Goal: Task Accomplishment & Management: Use online tool/utility

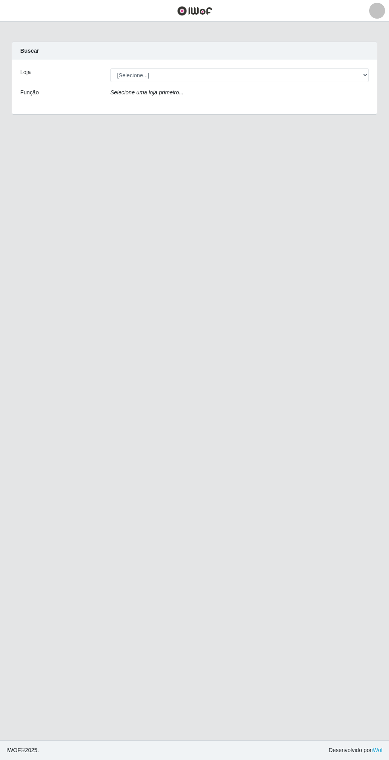
select select "494"
click at [110, 68] on select "[Selecione...] Extrabom - Loja 05 [GEOGRAPHIC_DATA]" at bounding box center [239, 75] width 258 height 14
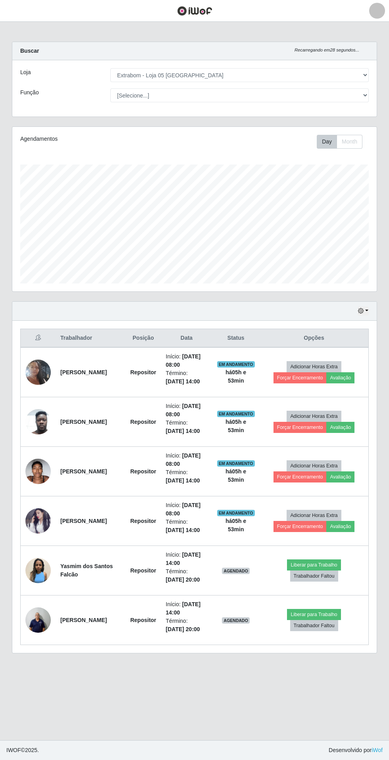
scroll to position [165, 364]
click at [341, 383] on button "Avaliação" at bounding box center [340, 378] width 28 height 11
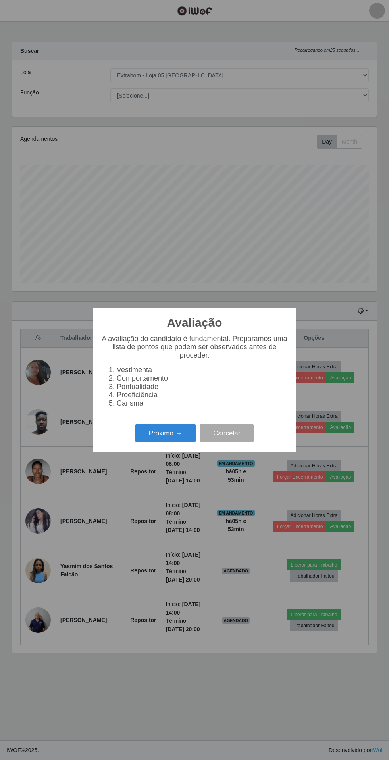
click at [177, 431] on button "Próximo →" at bounding box center [165, 433] width 60 height 19
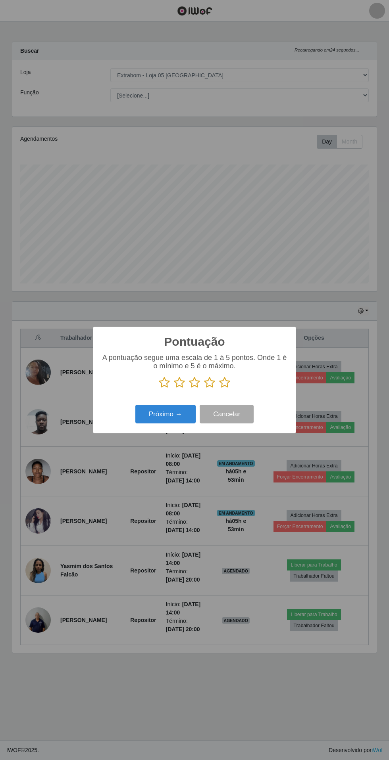
click at [243, 376] on div "A pontuação segue uma escala de 1 à 5 pontos. Onde 1 é o mínimo e 5 é o máximo." at bounding box center [194, 371] width 187 height 35
click at [223, 384] on icon at bounding box center [224, 383] width 11 height 12
click at [219, 389] on input "radio" at bounding box center [219, 389] width 0 height 0
click at [173, 411] on button "Próximo →" at bounding box center [165, 414] width 60 height 19
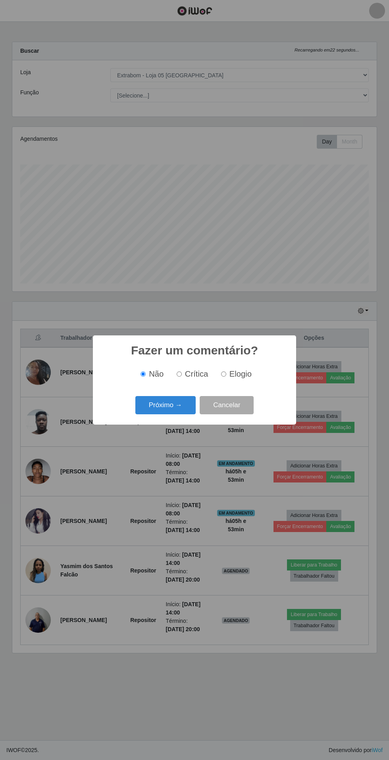
click at [170, 403] on button "Próximo →" at bounding box center [165, 405] width 60 height 19
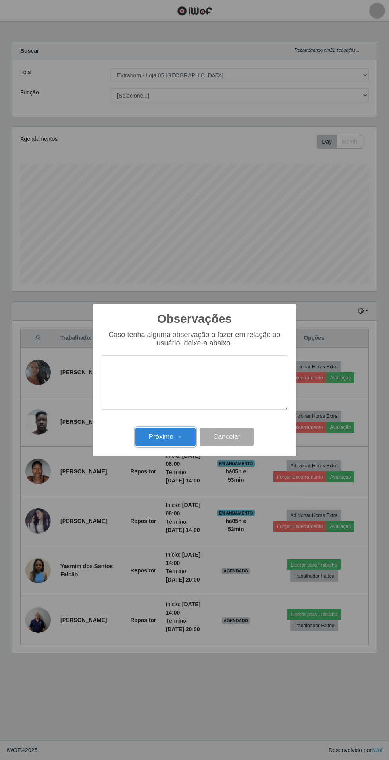
click at [178, 440] on button "Próximo →" at bounding box center [165, 437] width 60 height 19
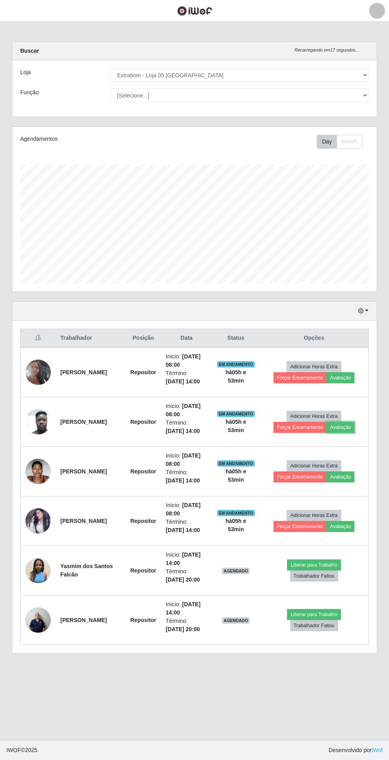
click at [337, 427] on button "Avaliação" at bounding box center [340, 427] width 28 height 11
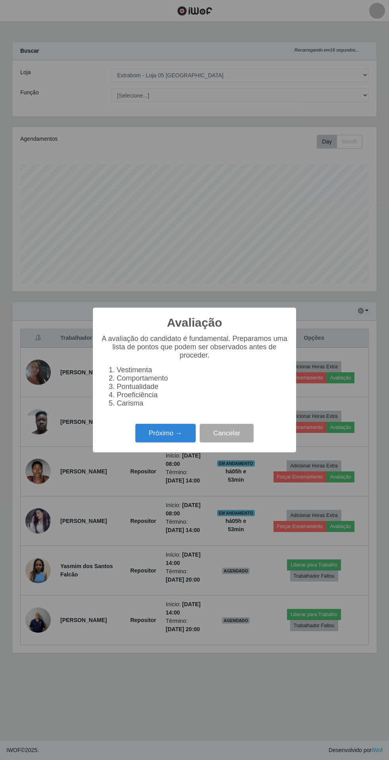
click at [172, 443] on button "Próximo →" at bounding box center [165, 433] width 60 height 19
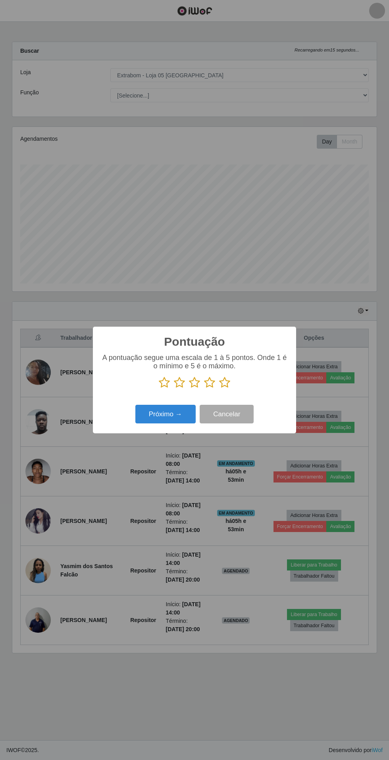
click at [223, 389] on icon at bounding box center [224, 383] width 11 height 12
click at [219, 389] on input "radio" at bounding box center [219, 389] width 0 height 0
click at [171, 424] on button "Próximo →" at bounding box center [165, 414] width 60 height 19
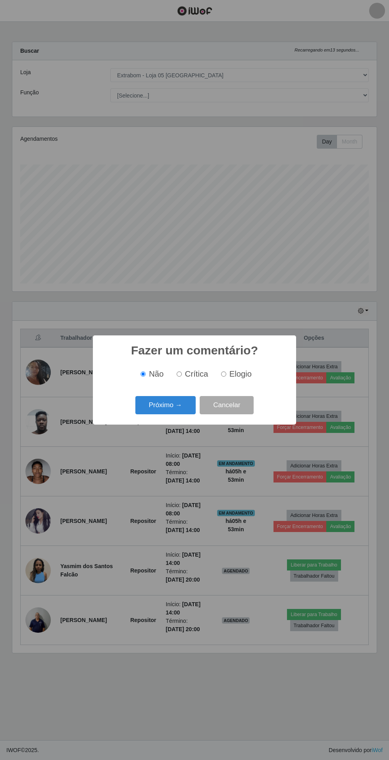
click at [167, 415] on button "Próximo →" at bounding box center [165, 405] width 60 height 19
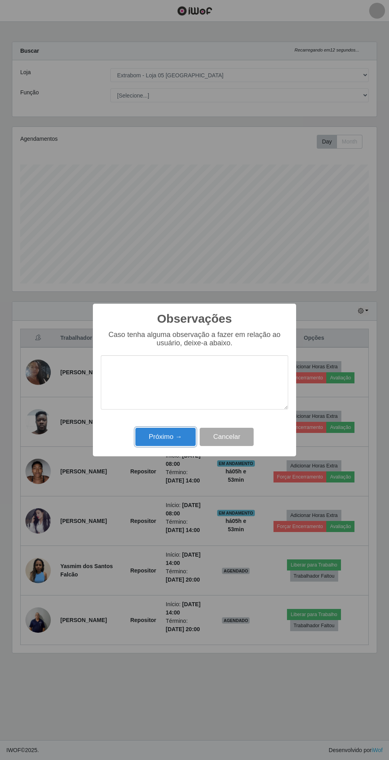
click at [171, 437] on button "Próximo →" at bounding box center [165, 437] width 60 height 19
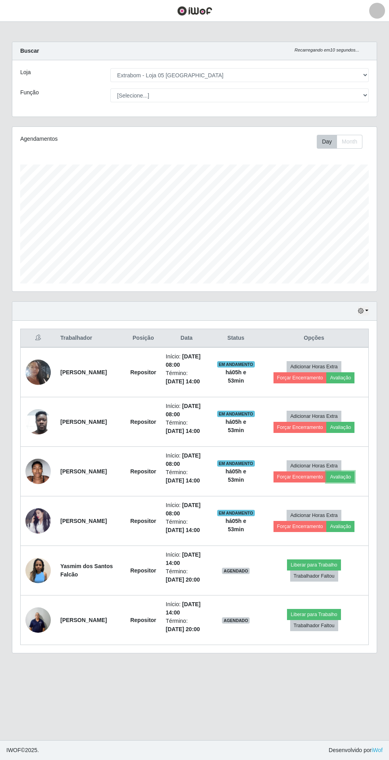
click at [349, 478] on button "Avaliação" at bounding box center [340, 477] width 28 height 11
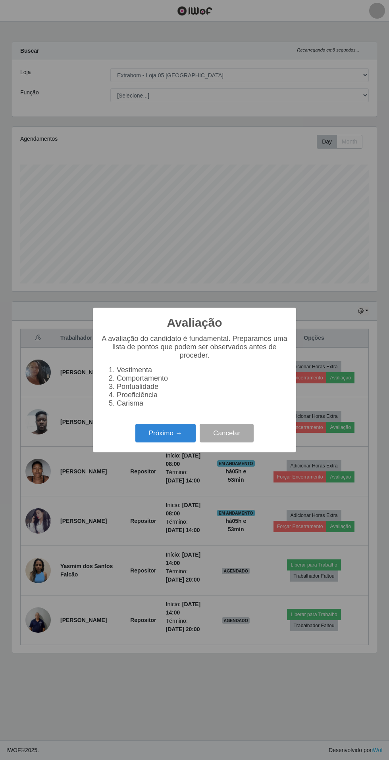
click at [176, 425] on button "Próximo →" at bounding box center [165, 433] width 60 height 19
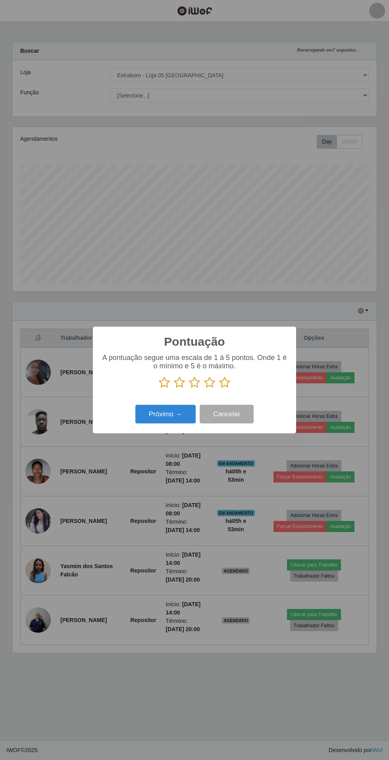
click at [228, 382] on icon at bounding box center [224, 383] width 11 height 12
click at [219, 389] on input "radio" at bounding box center [219, 389] width 0 height 0
click at [170, 413] on button "Próximo →" at bounding box center [165, 414] width 60 height 19
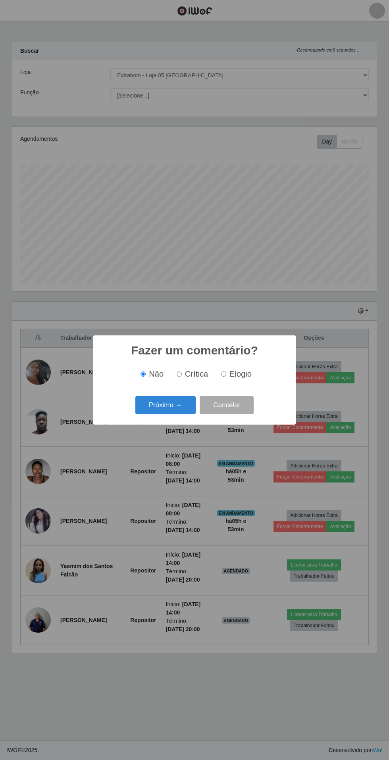
click at [172, 406] on button "Próximo →" at bounding box center [165, 405] width 60 height 19
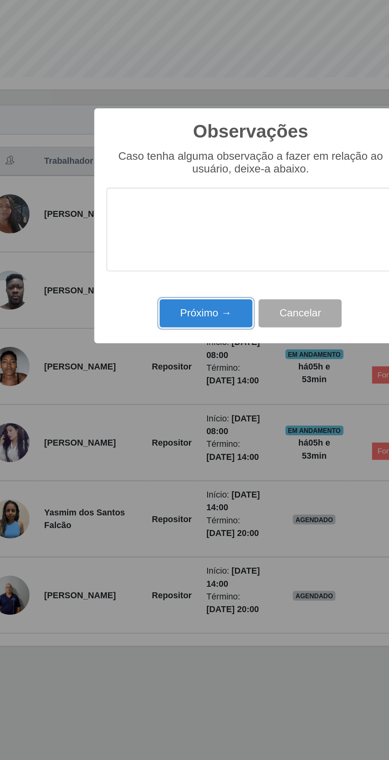
click at [172, 438] on button "Próximo →" at bounding box center [165, 437] width 60 height 19
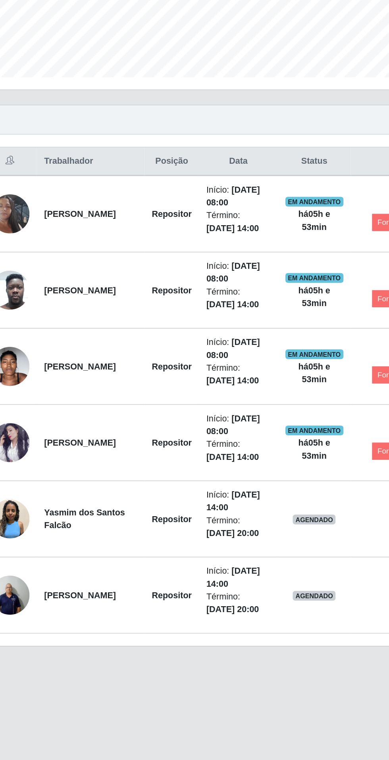
scroll to position [0, 0]
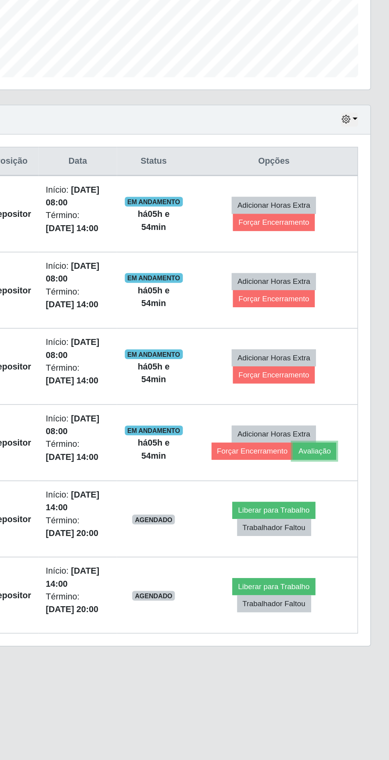
click at [350, 527] on button "Avaliação" at bounding box center [340, 526] width 28 height 11
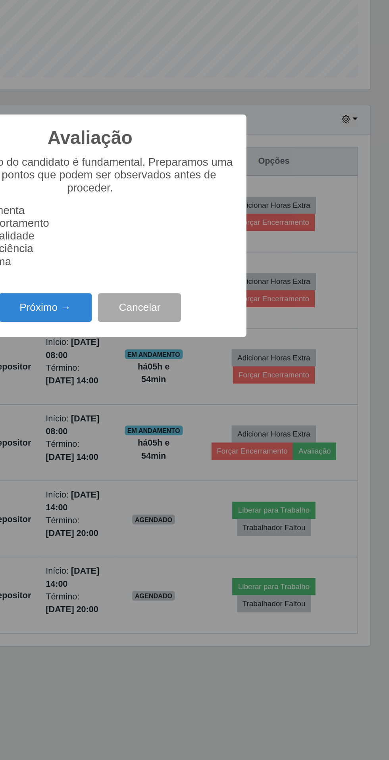
click at [181, 434] on button "Próximo →" at bounding box center [165, 433] width 60 height 19
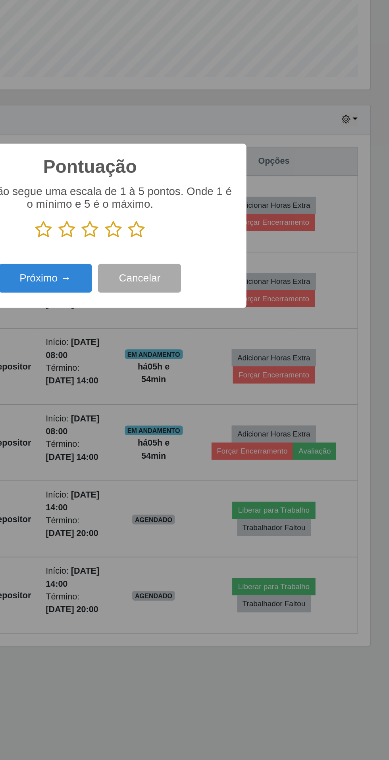
click at [225, 378] on icon at bounding box center [224, 383] width 11 height 12
click at [219, 389] on input "radio" at bounding box center [219, 389] width 0 height 0
click at [180, 416] on button "Próximo →" at bounding box center [165, 414] width 60 height 19
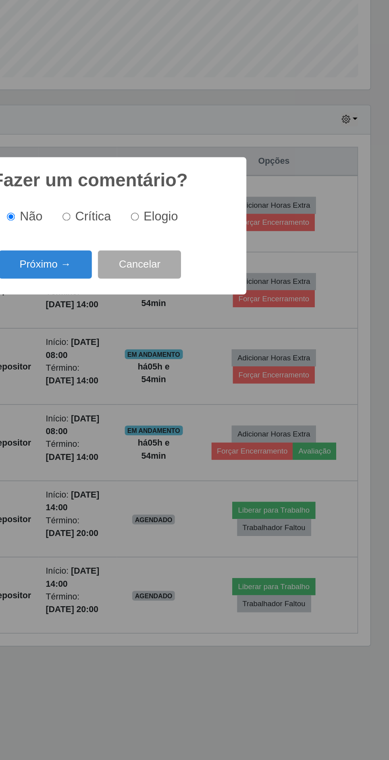
click at [180, 405] on button "Próximo →" at bounding box center [165, 405] width 60 height 19
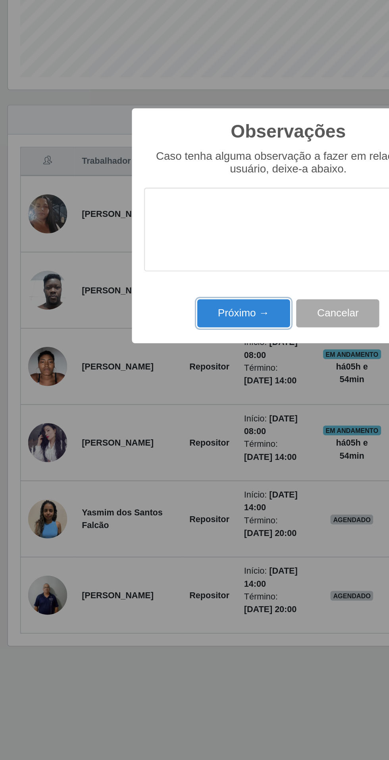
click at [174, 436] on button "Próximo →" at bounding box center [165, 437] width 60 height 19
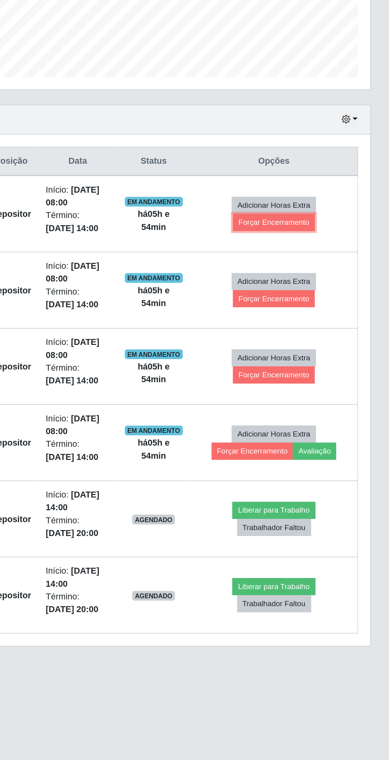
click at [314, 378] on button "Forçar Encerramento" at bounding box center [313, 378] width 53 height 11
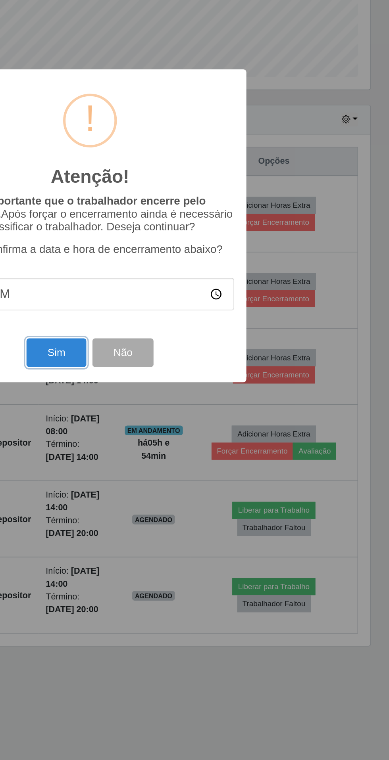
click at [181, 459] on button "Sim" at bounding box center [172, 462] width 38 height 19
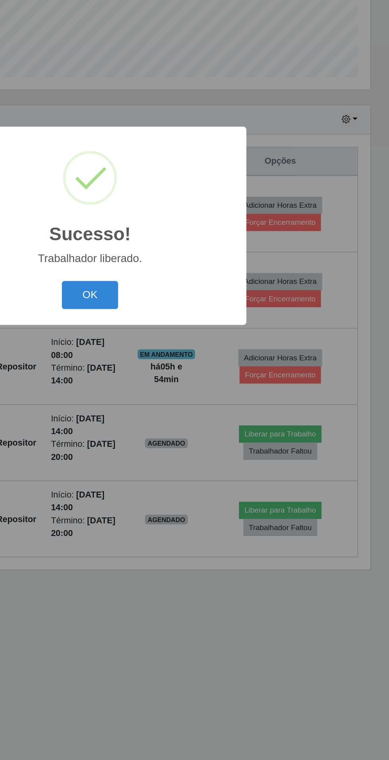
click at [199, 424] on button "OK" at bounding box center [194, 425] width 37 height 19
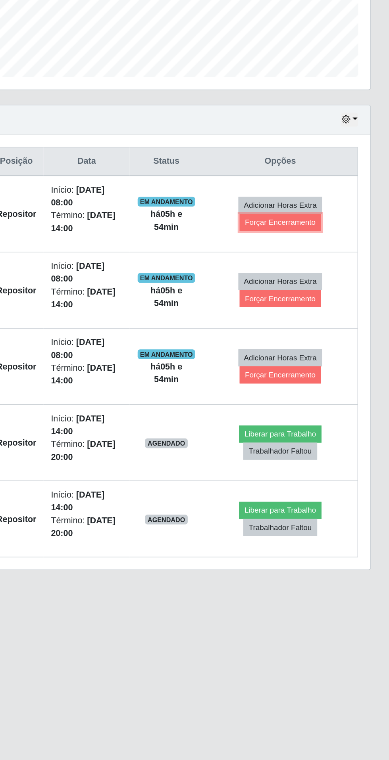
click at [319, 380] on button "Forçar Encerramento" at bounding box center [318, 378] width 53 height 11
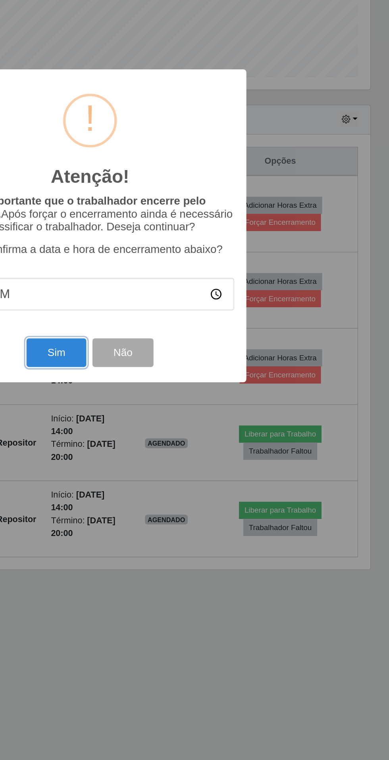
click at [183, 457] on button "Sim" at bounding box center [172, 462] width 38 height 19
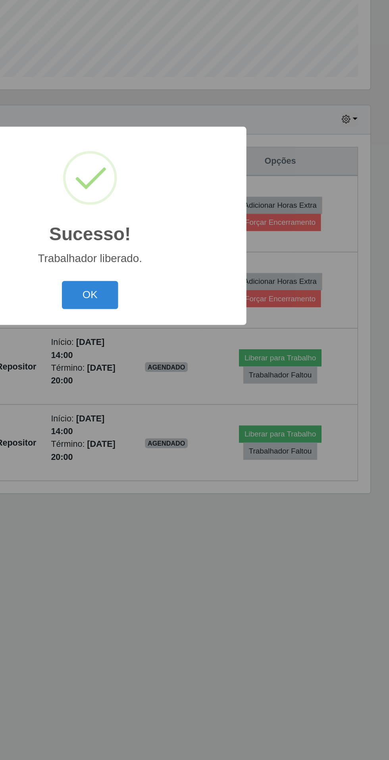
click at [198, 428] on button "OK" at bounding box center [194, 425] width 37 height 19
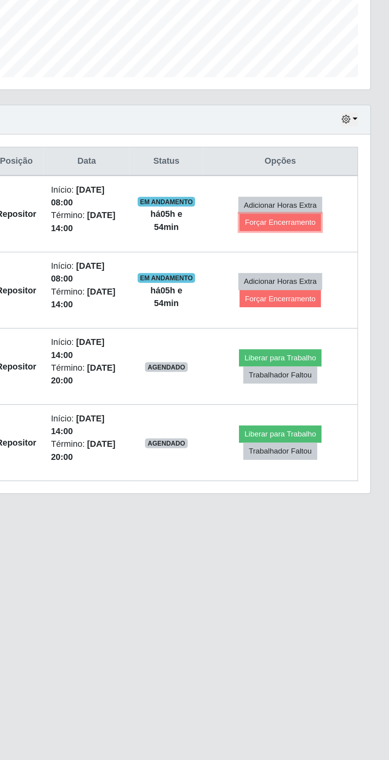
click at [324, 379] on button "Forçar Encerramento" at bounding box center [318, 378] width 53 height 11
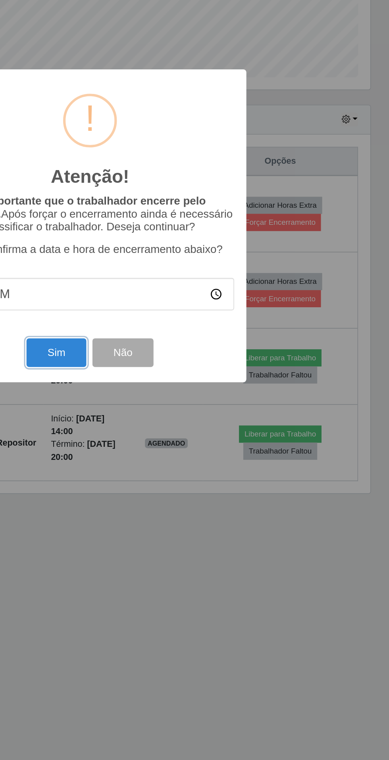
click at [183, 465] on button "Sim" at bounding box center [172, 462] width 38 height 19
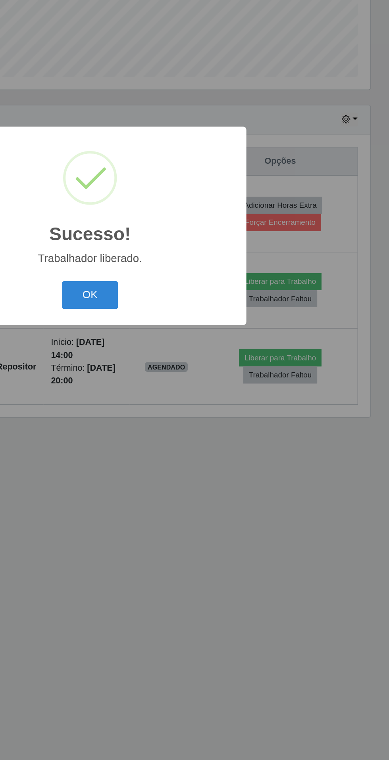
click at [202, 428] on button "OK" at bounding box center [194, 425] width 37 height 19
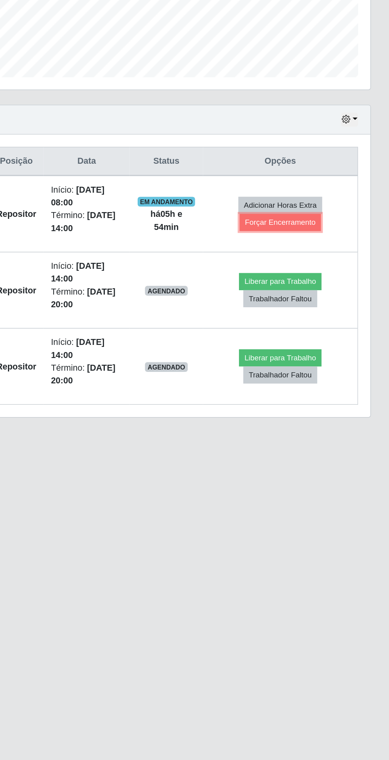
click at [311, 376] on button "Forçar Encerramento" at bounding box center [318, 378] width 53 height 11
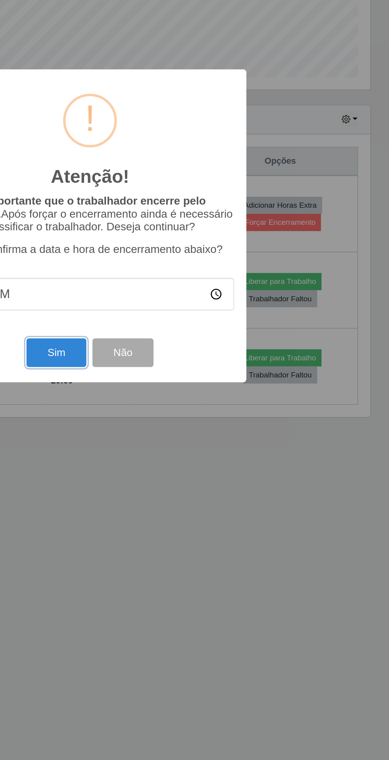
click at [179, 463] on button "Sim" at bounding box center [172, 462] width 38 height 19
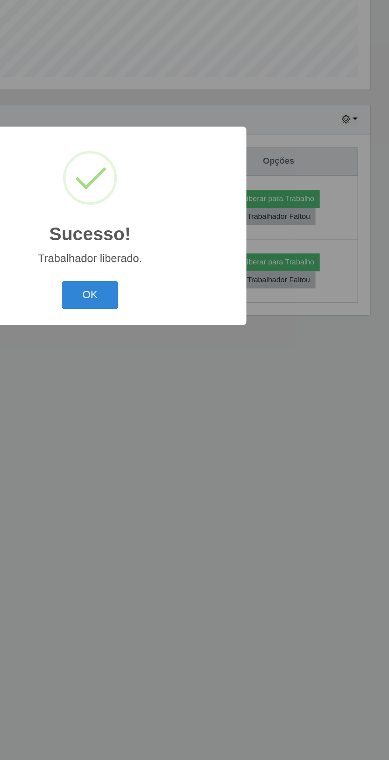
click at [200, 428] on button "OK" at bounding box center [194, 425] width 37 height 19
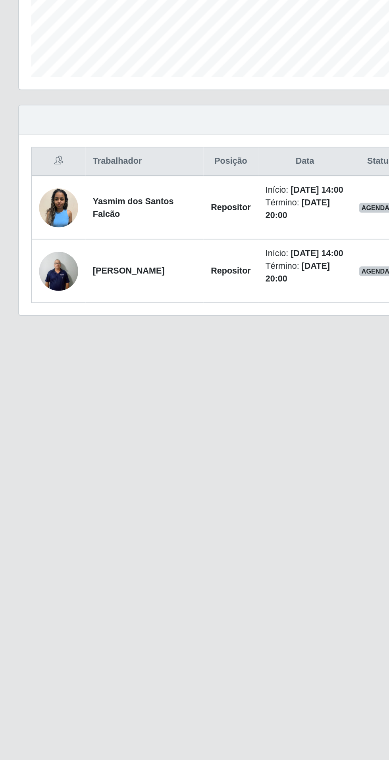
click at [36, 421] on img at bounding box center [37, 410] width 25 height 34
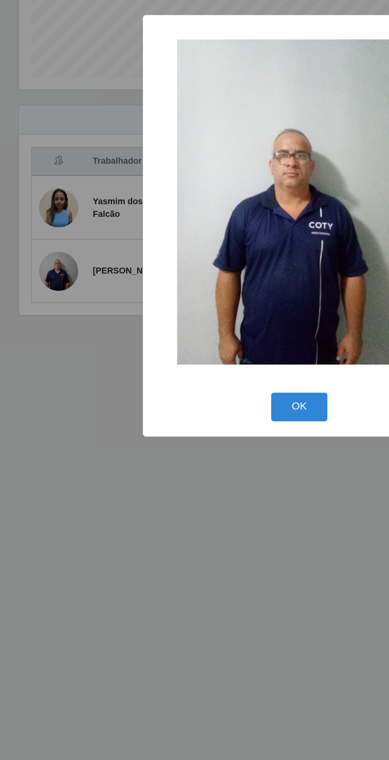
click at [201, 490] on button "OK" at bounding box center [194, 498] width 37 height 19
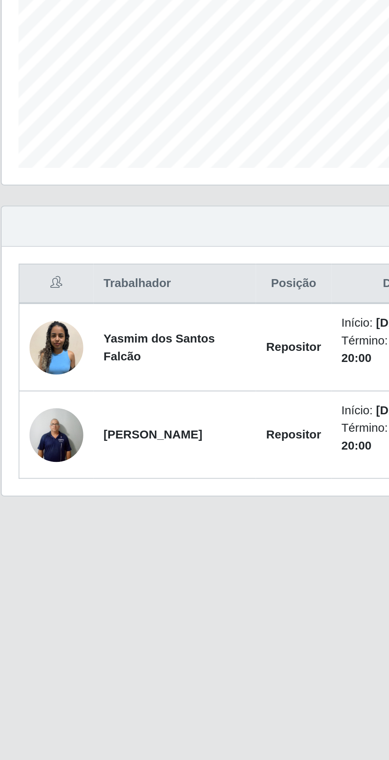
scroll to position [2, 0]
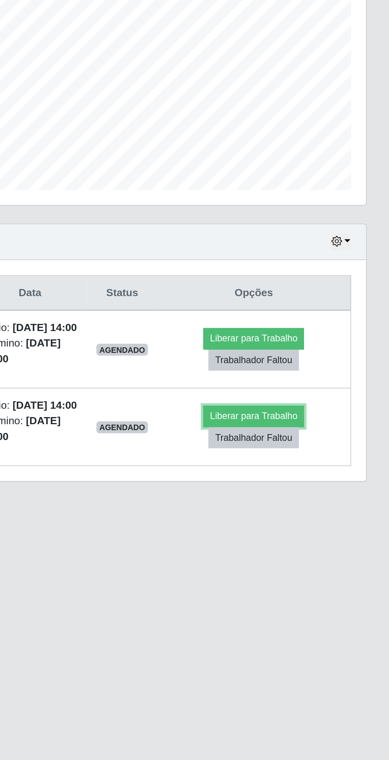
click at [325, 409] on button "Liberar para Trabalho" at bounding box center [317, 403] width 54 height 11
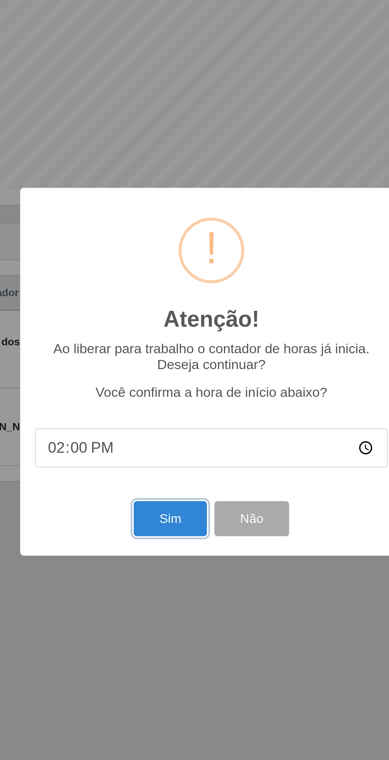
click at [169, 461] on button "Sim" at bounding box center [172, 458] width 38 height 19
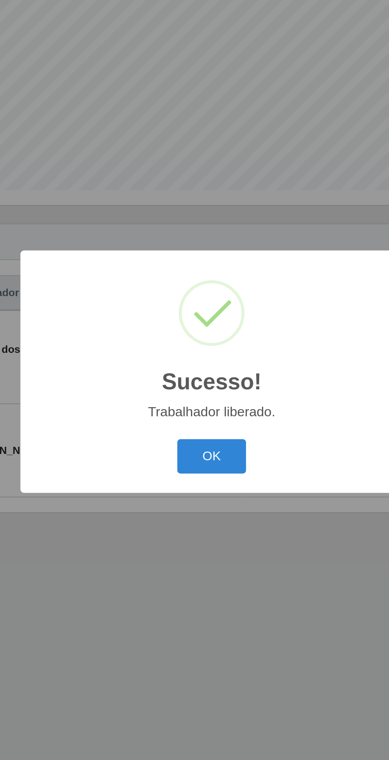
click at [200, 423] on button "OK" at bounding box center [194, 425] width 37 height 19
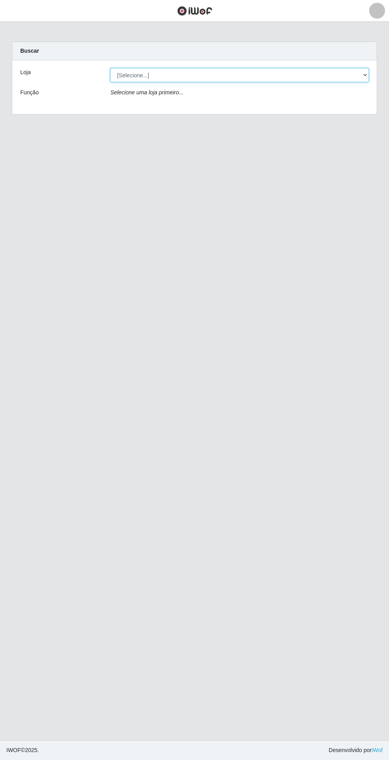
click at [281, 75] on select "[Selecione...] Extrabom - Loja 05 [GEOGRAPHIC_DATA]" at bounding box center [239, 75] width 258 height 14
select select "494"
click at [110, 68] on select "[Selecione...] Extrabom - Loja 05 [GEOGRAPHIC_DATA]" at bounding box center [239, 75] width 258 height 14
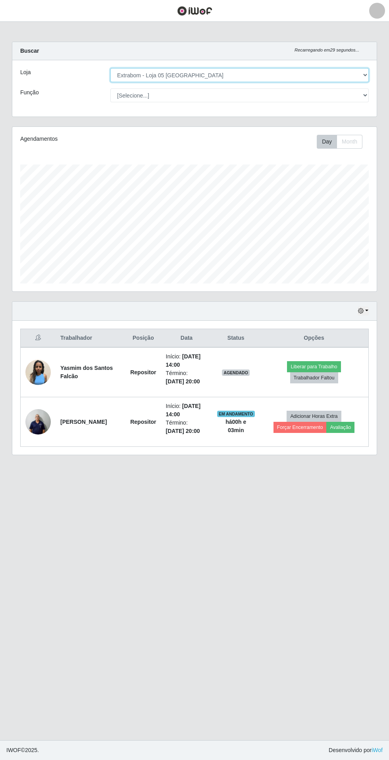
scroll to position [165, 364]
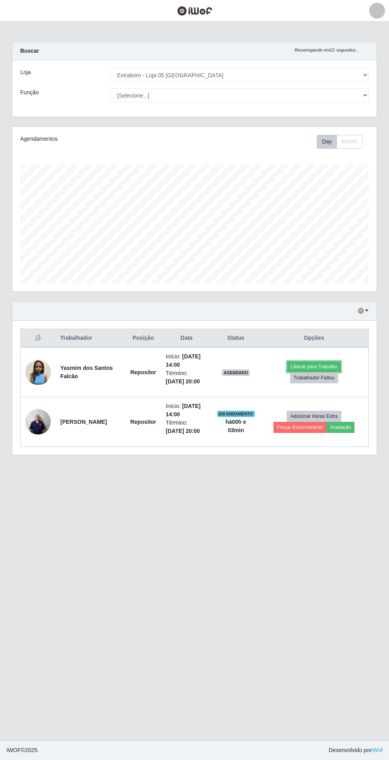
click at [317, 368] on button "Liberar para Trabalho" at bounding box center [314, 366] width 54 height 11
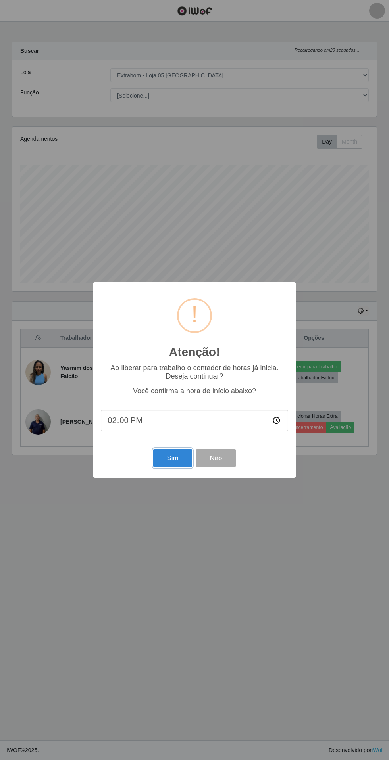
click at [173, 458] on button "Sim" at bounding box center [172, 458] width 38 height 19
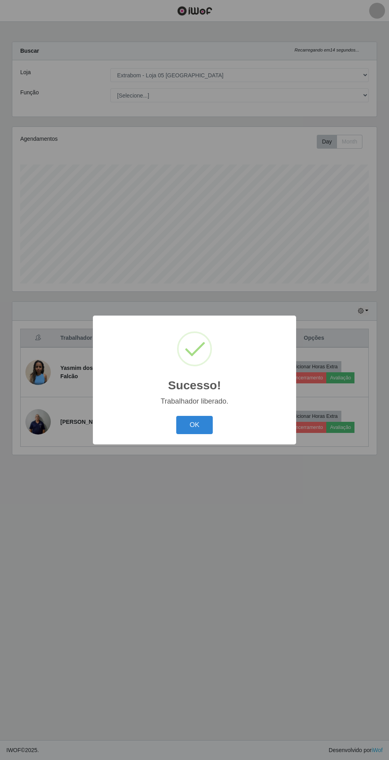
click at [203, 421] on button "OK" at bounding box center [194, 425] width 37 height 19
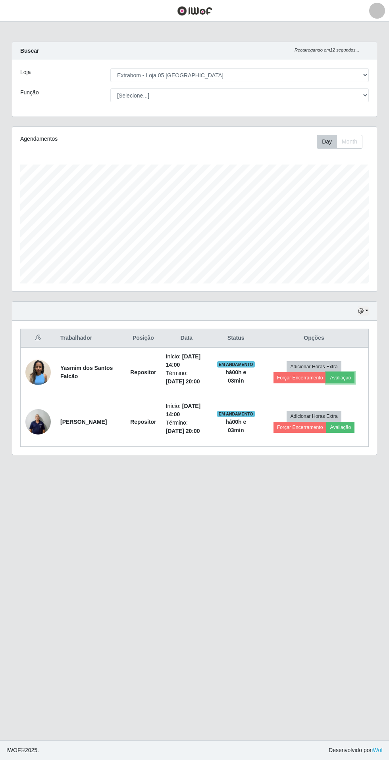
click at [354, 382] on button "Avaliação" at bounding box center [340, 378] width 28 height 11
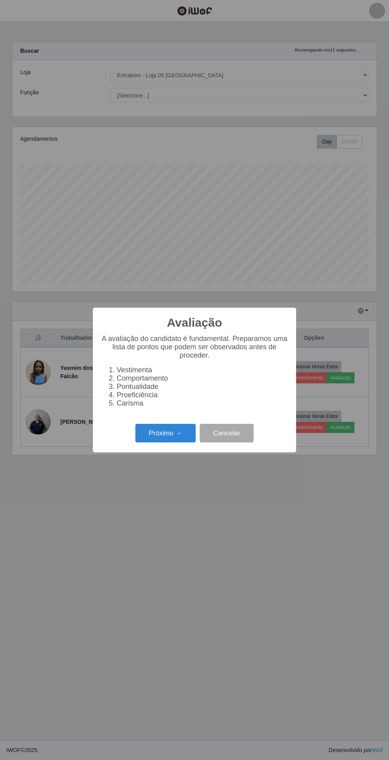
click at [159, 432] on button "Próximo →" at bounding box center [165, 433] width 60 height 19
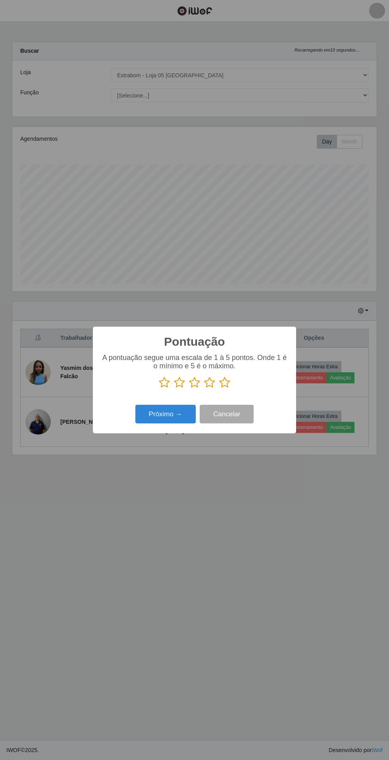
click at [221, 380] on icon at bounding box center [224, 383] width 11 height 12
click at [219, 389] on input "radio" at bounding box center [219, 389] width 0 height 0
click at [170, 409] on button "Próximo →" at bounding box center [165, 414] width 60 height 19
